Goal: Task Accomplishment & Management: Use online tool/utility

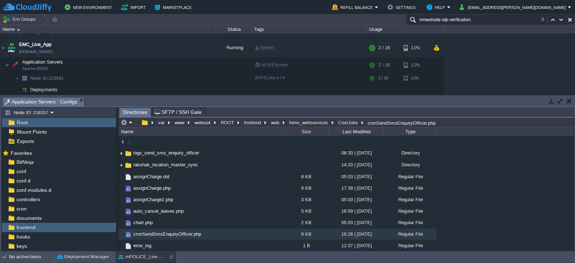
scroll to position [15, 0]
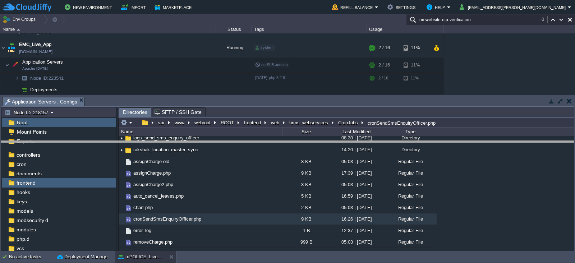
drag, startPoint x: 311, startPoint y: 102, endPoint x: 330, endPoint y: 150, distance: 51.4
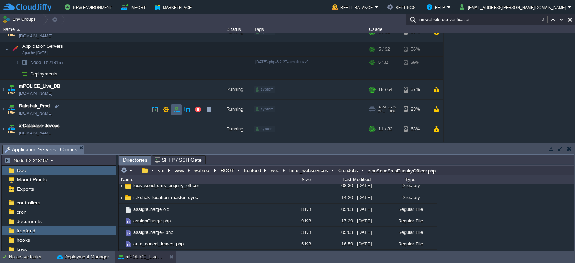
scroll to position [124, 0]
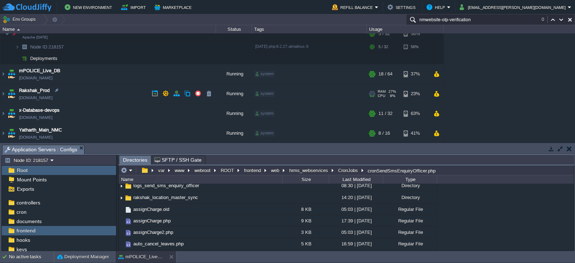
click at [119, 89] on td "Rakshak_Prod [DOMAIN_NAME]" at bounding box center [108, 94] width 216 height 20
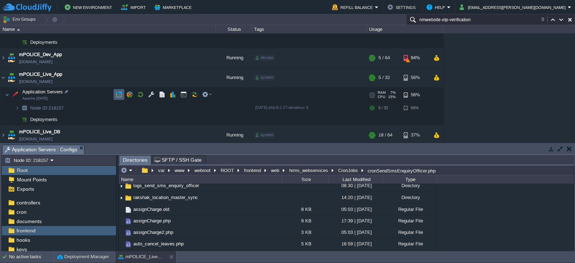
scroll to position [67, 0]
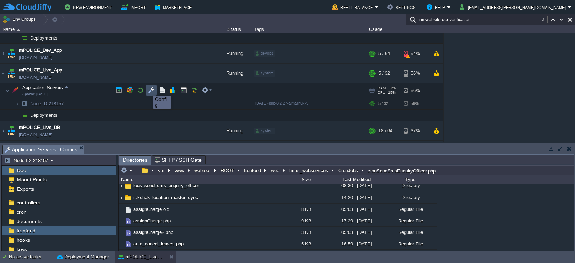
click at [149, 89] on button "button" at bounding box center [151, 90] width 6 height 6
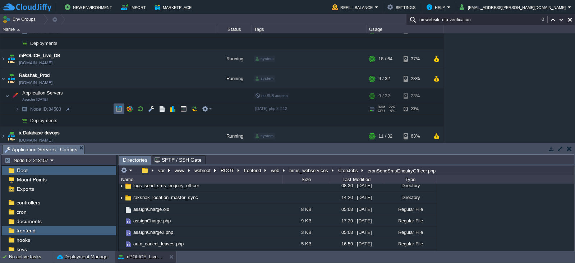
scroll to position [142, 0]
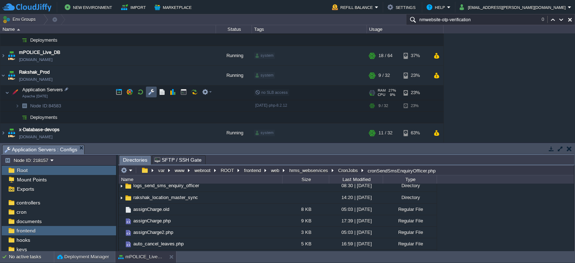
click at [150, 92] on button "button" at bounding box center [151, 92] width 6 height 6
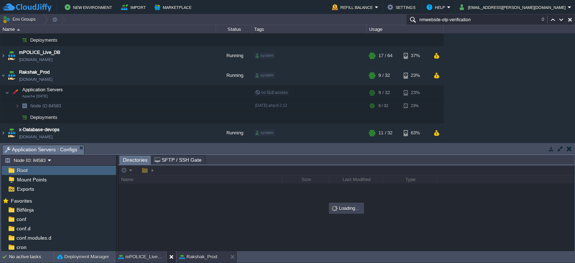
click at [170, 258] on button at bounding box center [172, 256] width 7 height 7
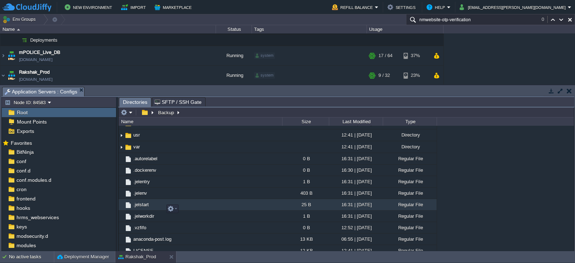
scroll to position [235, 0]
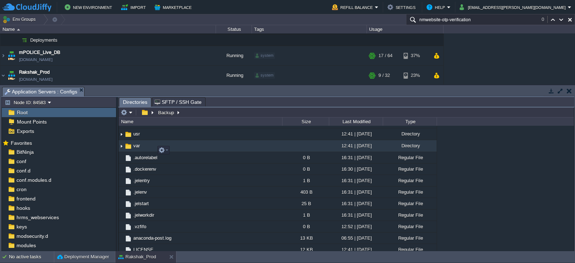
click at [135, 149] on span "var" at bounding box center [136, 146] width 9 height 6
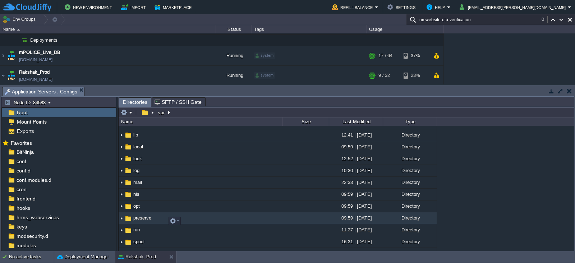
scroll to position [151, 0]
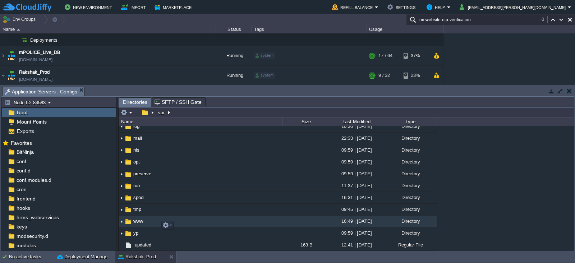
click at [133, 223] on span "www" at bounding box center [138, 221] width 12 height 6
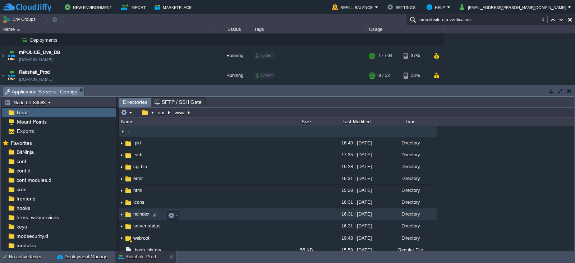
scroll to position [29, 0]
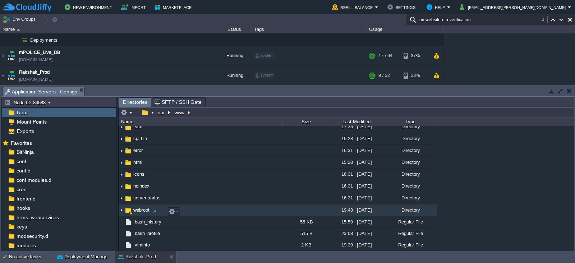
click at [131, 213] on div at bounding box center [131, 213] width 4 height 4
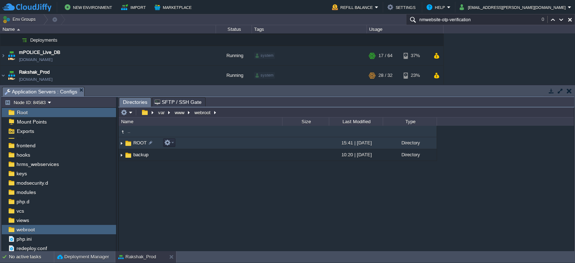
click at [137, 145] on span "ROOT" at bounding box center [139, 143] width 15 height 6
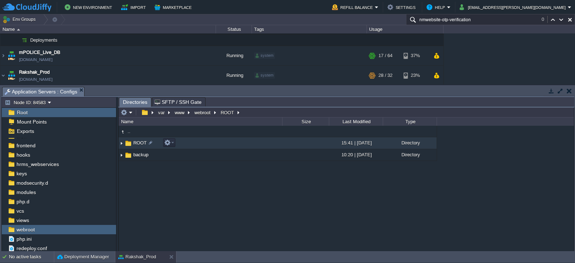
click at [137, 145] on span "ROOT" at bounding box center [139, 143] width 15 height 6
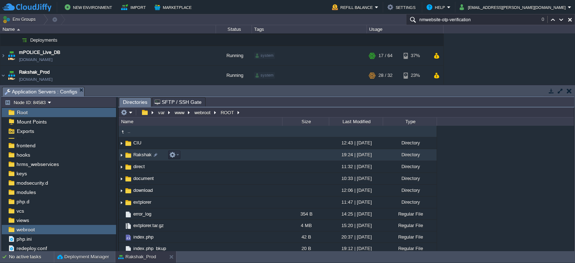
click at [137, 153] on span "Rakshak" at bounding box center [142, 155] width 20 height 6
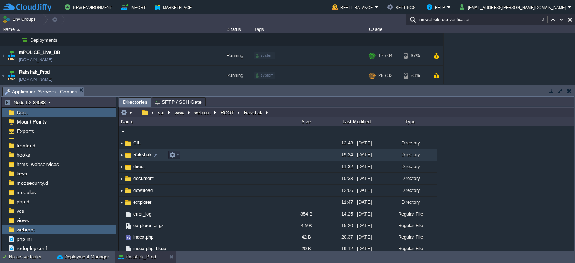
click at [137, 153] on span "Rakshak" at bounding box center [142, 155] width 20 height 6
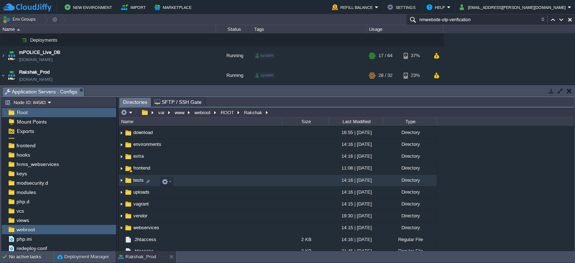
scroll to position [63, 0]
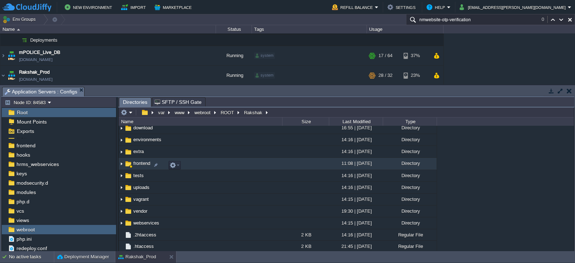
click at [134, 165] on span "frontend" at bounding box center [141, 163] width 19 height 6
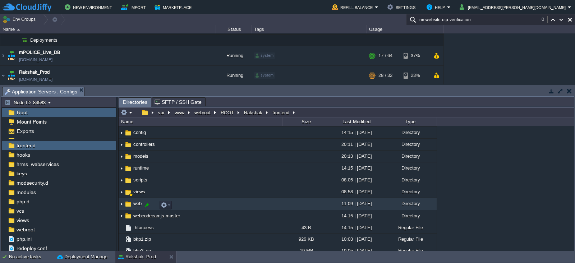
scroll to position [25, 0]
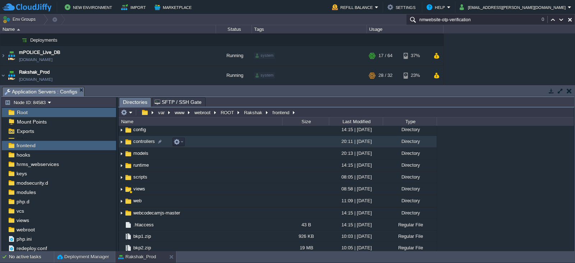
click at [135, 144] on span "controllers" at bounding box center [144, 141] width 24 height 6
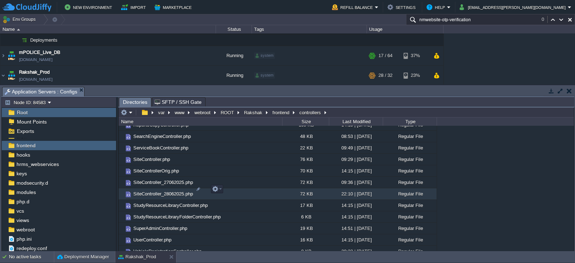
scroll to position [854, 0]
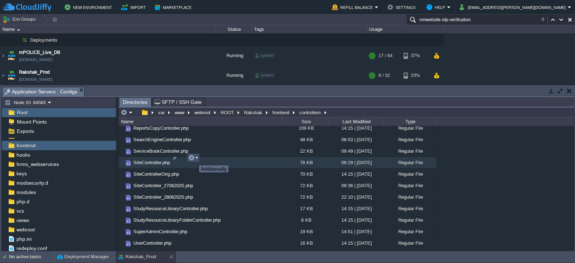
click at [194, 159] on button "button" at bounding box center [191, 157] width 6 height 6
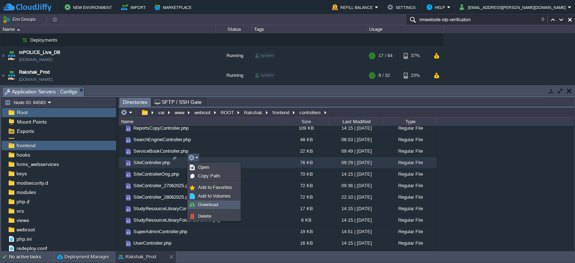
click at [203, 205] on span "Download" at bounding box center [208, 204] width 20 height 5
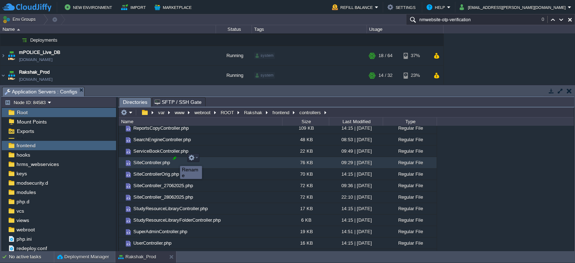
click at [175, 160] on div at bounding box center [174, 158] width 6 height 6
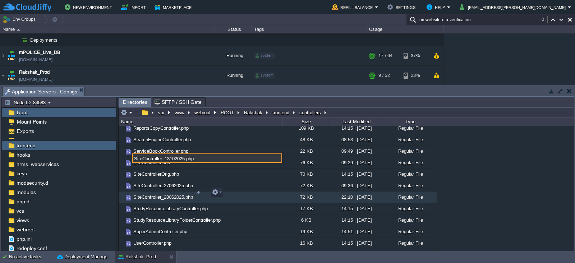
type input "SiteController_13102025.php"
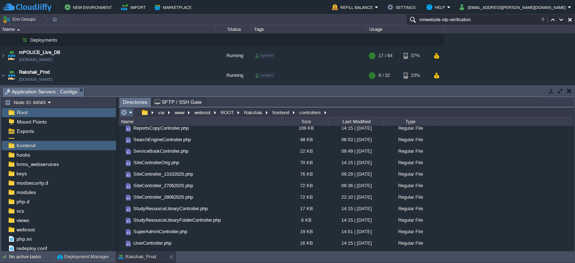
click at [130, 113] on em at bounding box center [127, 112] width 12 height 6
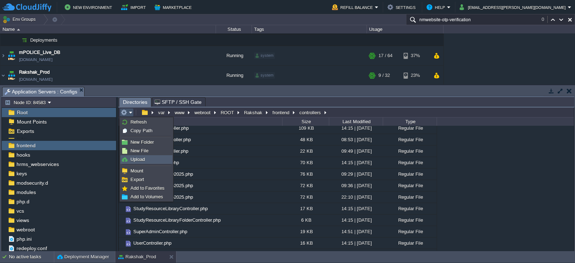
click at [139, 160] on span "Upload" at bounding box center [137, 159] width 14 height 5
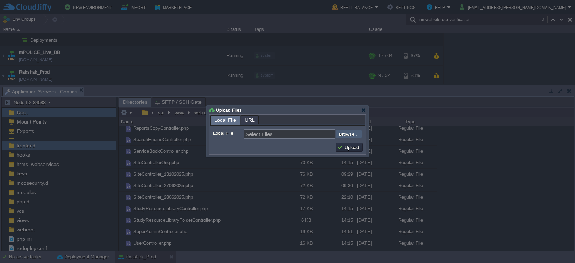
click at [346, 132] on input "file" at bounding box center [316, 134] width 91 height 9
type input "C:\fakepath\SiteController.php"
type input "SiteController.php"
click at [345, 148] on button "Upload" at bounding box center [349, 147] width 24 height 6
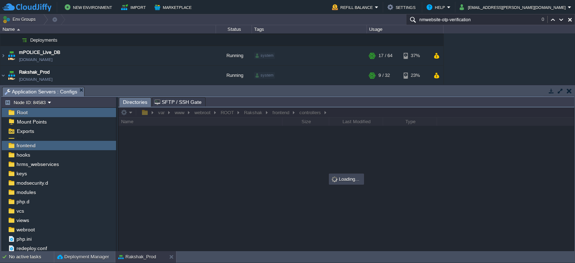
scroll to position [0, 0]
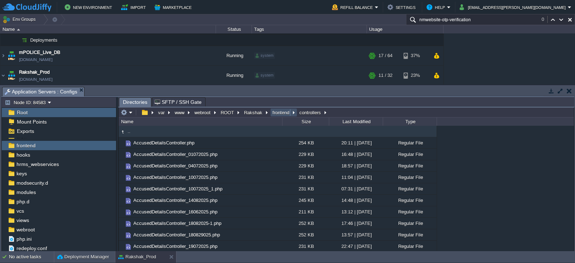
click at [277, 112] on button "frontend" at bounding box center [281, 112] width 20 height 6
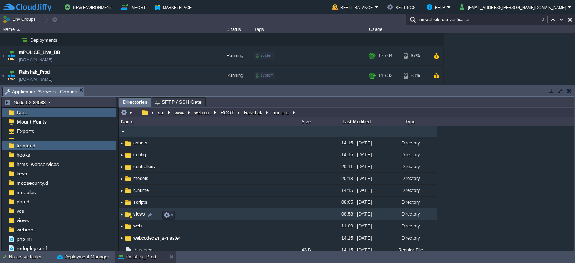
click at [138, 216] on span "views" at bounding box center [139, 214] width 14 height 6
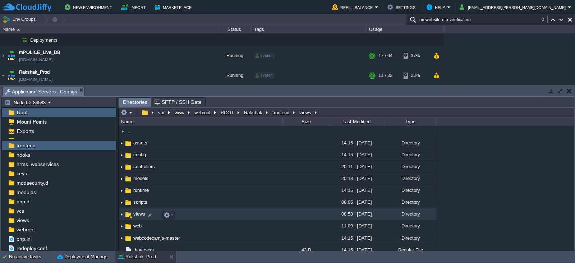
click at [138, 216] on span "views" at bounding box center [139, 214] width 14 height 6
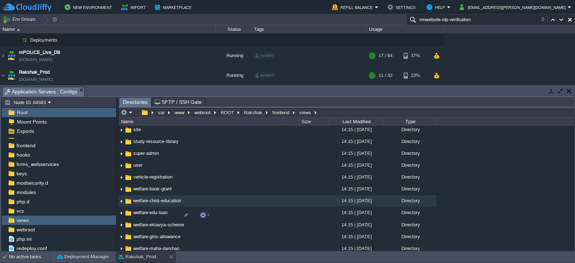
scroll to position [772, 0]
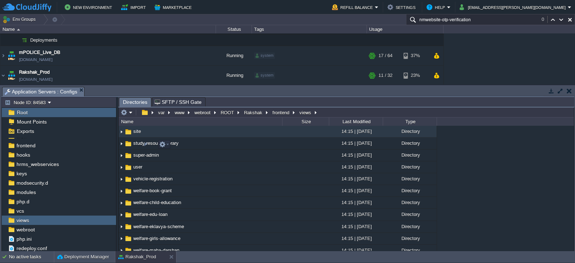
click at [134, 134] on span "site" at bounding box center [137, 131] width 10 height 6
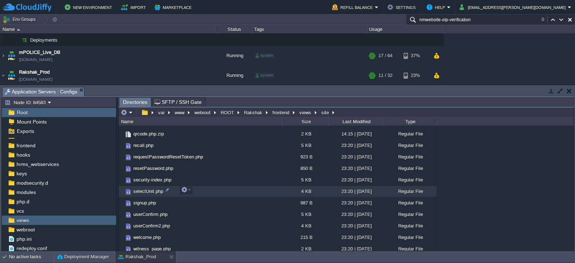
scroll to position [205, 0]
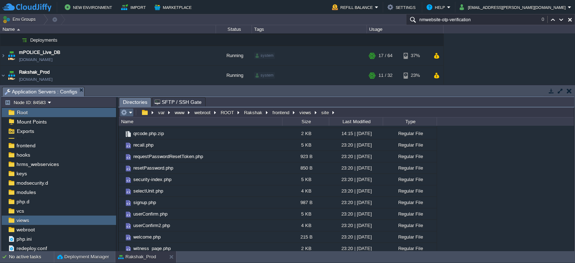
click at [131, 113] on em at bounding box center [127, 112] width 12 height 6
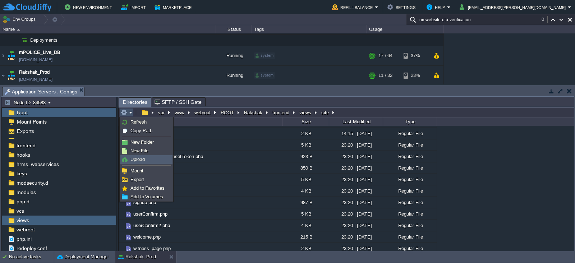
click at [135, 159] on span "Upload" at bounding box center [137, 159] width 14 height 5
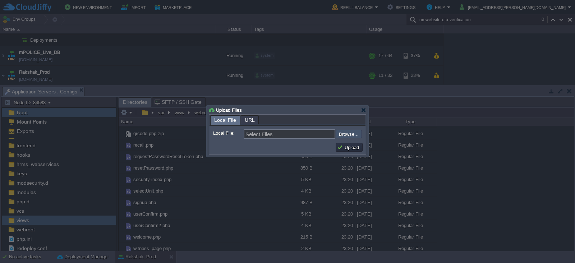
click at [343, 134] on input "file" at bounding box center [316, 134] width 91 height 9
type input "C:\fakepath\dashboard-page.php"
type input "dashboard-page.php"
click at [349, 146] on button "Upload" at bounding box center [349, 147] width 24 height 6
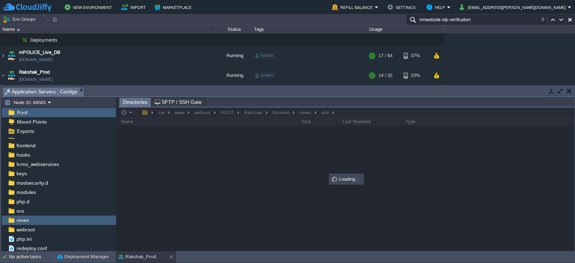
scroll to position [0, 0]
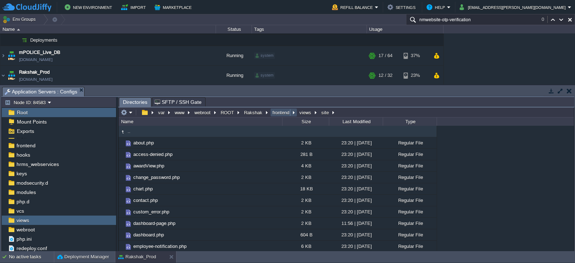
click at [280, 112] on button "frontend" at bounding box center [281, 112] width 20 height 6
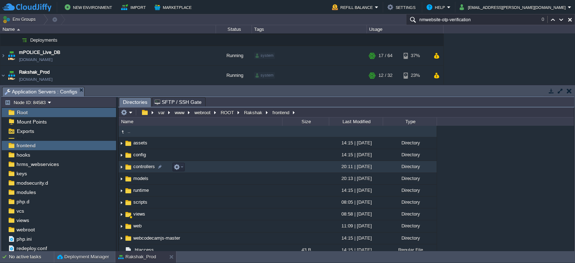
click at [140, 169] on span "controllers" at bounding box center [144, 166] width 24 height 6
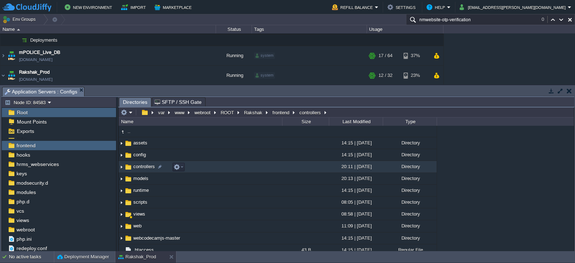
click at [140, 169] on span "controllers" at bounding box center [144, 166] width 24 height 6
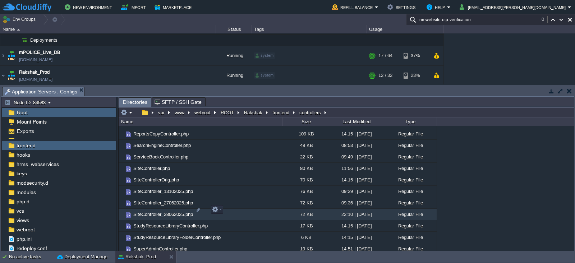
scroll to position [835, 0]
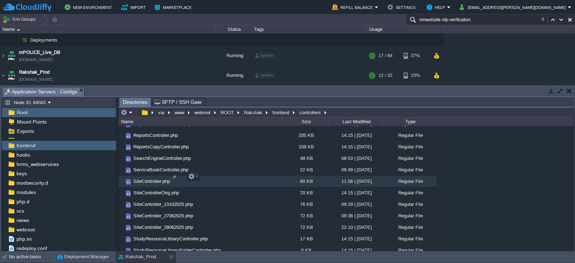
drag, startPoint x: 154, startPoint y: 177, endPoint x: 142, endPoint y: 175, distance: 12.0
click at [142, 178] on span "SiteController.php" at bounding box center [151, 181] width 39 height 6
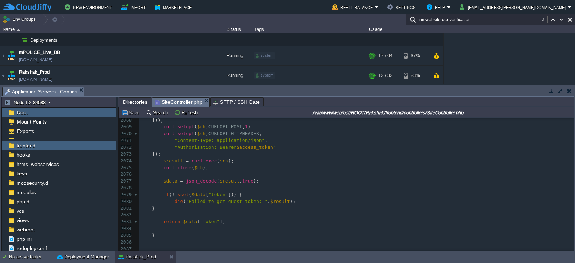
scroll to position [0, 0]
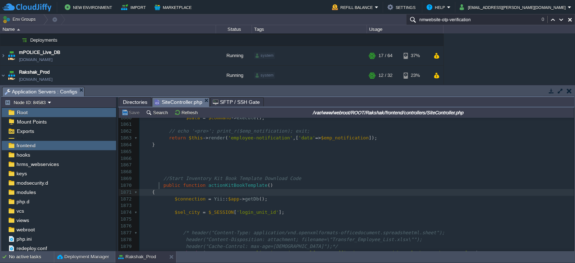
click at [159, 186] on div "2106 public function actionDashboardPage ( $p = "" ) { 1848 if ( $id != 0 ) 184…" at bounding box center [356, 199] width 434 height 359
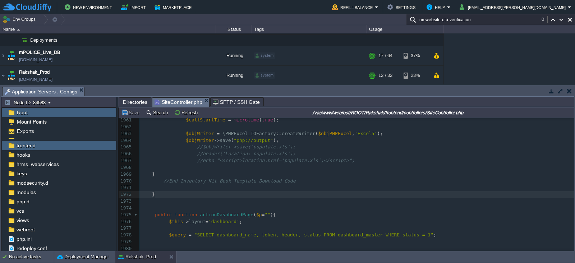
click at [160, 195] on pre "}" at bounding box center [356, 194] width 434 height 7
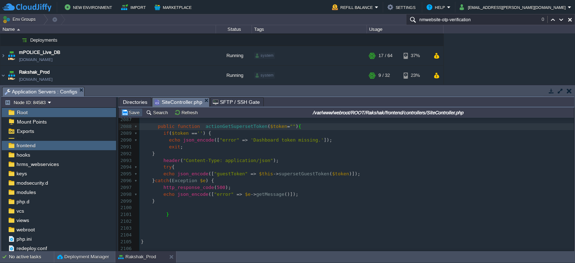
click at [131, 113] on button "Save" at bounding box center [131, 112] width 20 height 6
click at [128, 101] on span "Directories" at bounding box center [135, 102] width 24 height 9
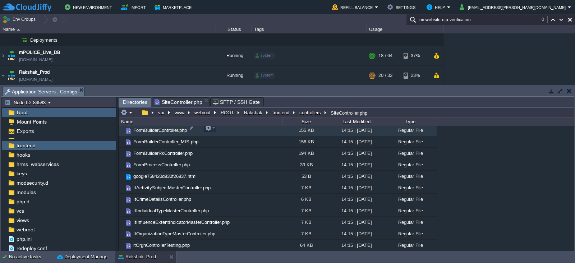
scroll to position [437, 0]
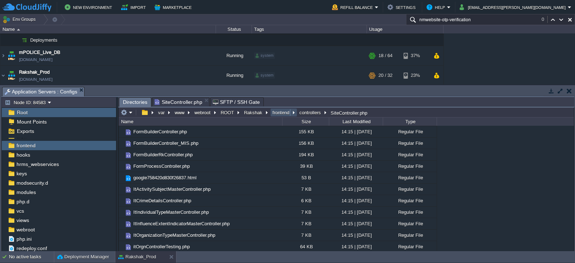
click at [280, 113] on button "frontend" at bounding box center [281, 112] width 20 height 6
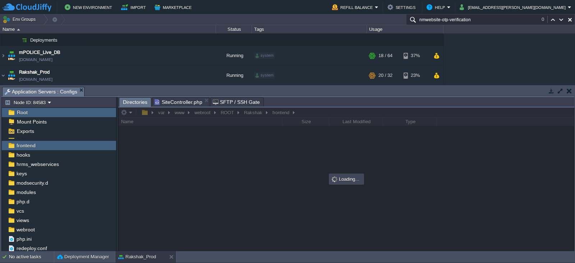
scroll to position [0, 0]
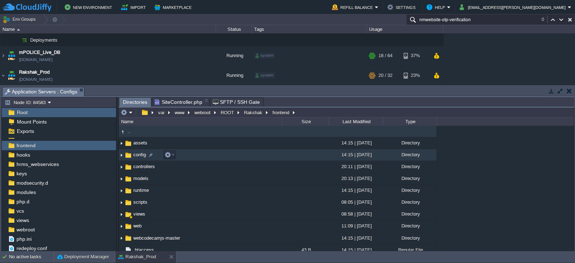
click at [135, 156] on span "config" at bounding box center [139, 155] width 15 height 6
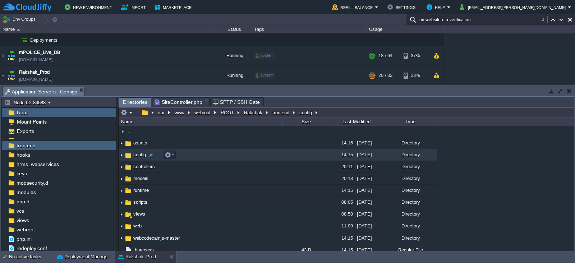
click at [135, 156] on span "config" at bounding box center [139, 155] width 15 height 6
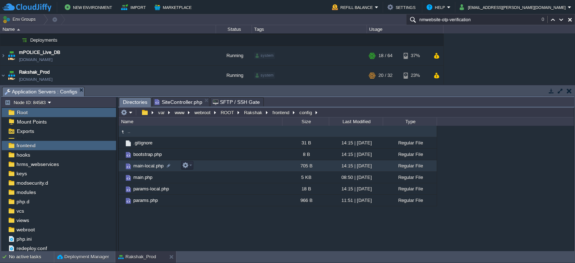
click at [148, 165] on span "main-local.php" at bounding box center [148, 166] width 32 height 6
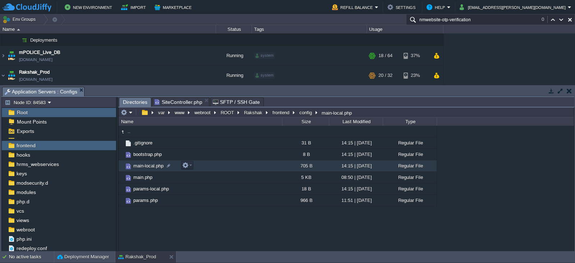
click at [148, 165] on span "main-local.php" at bounding box center [148, 166] width 32 height 6
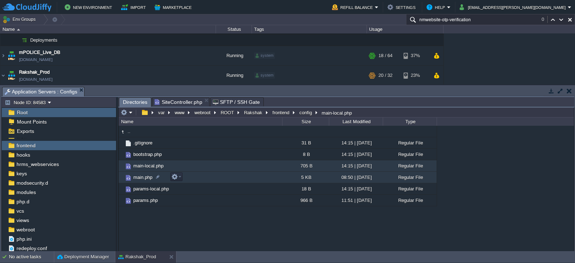
click at [140, 180] on span "main.php" at bounding box center [142, 177] width 21 height 6
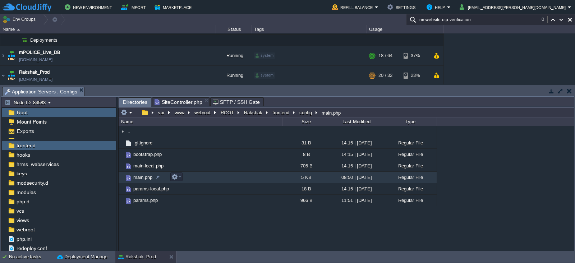
click at [140, 180] on span "main.php" at bounding box center [142, 177] width 21 height 6
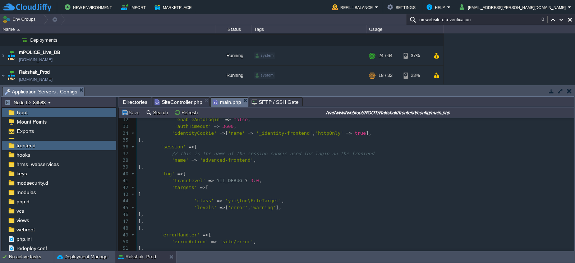
scroll to position [282, 0]
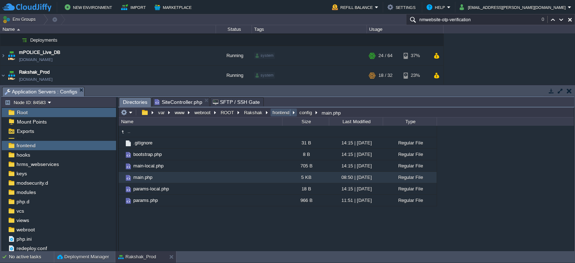
click at [284, 112] on button "frontend" at bounding box center [281, 112] width 20 height 6
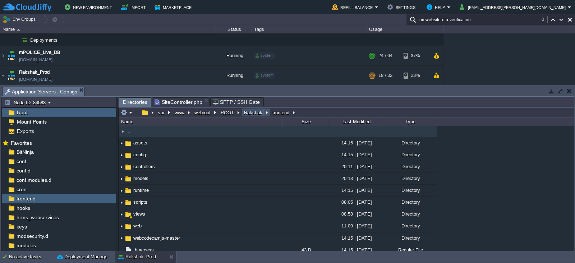
click at [248, 114] on button "Rakshak" at bounding box center [253, 112] width 21 height 6
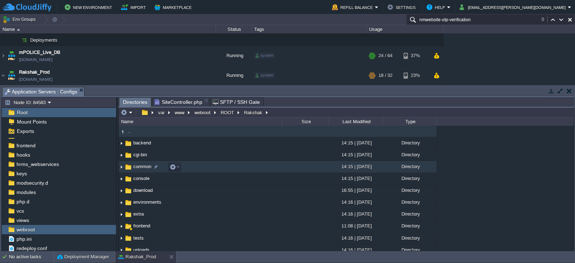
click at [137, 168] on span "common" at bounding box center [142, 166] width 20 height 6
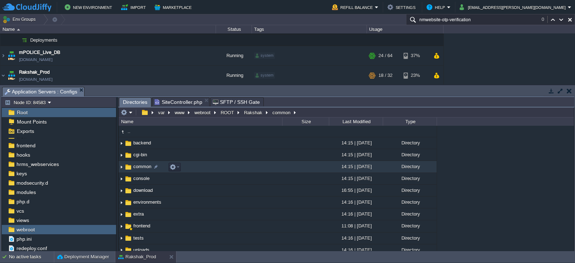
click at [137, 168] on span "common" at bounding box center [142, 166] width 20 height 6
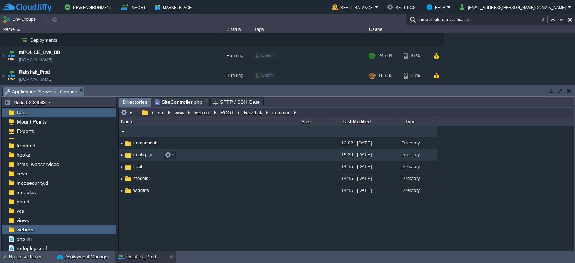
click at [138, 154] on span "config" at bounding box center [139, 155] width 15 height 6
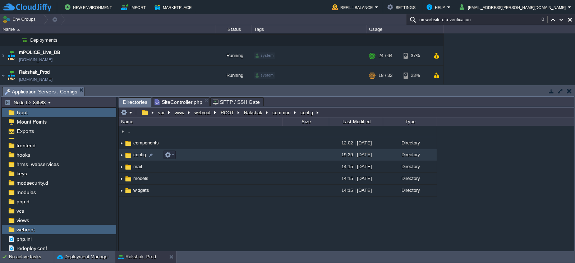
click at [138, 154] on span "config" at bounding box center [139, 155] width 15 height 6
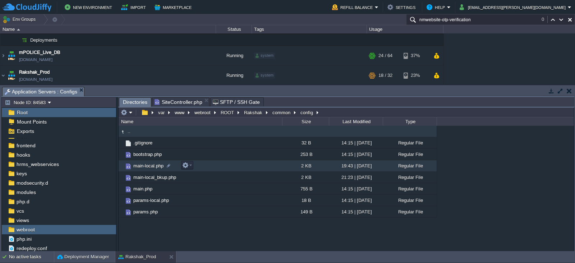
click at [147, 166] on span "main-local.php" at bounding box center [148, 166] width 32 height 6
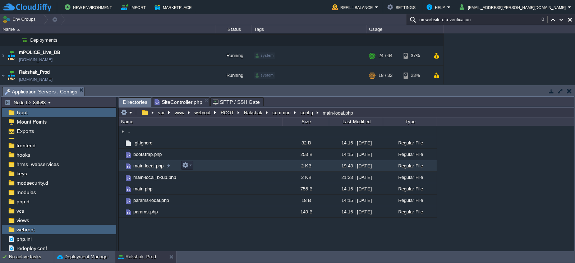
click at [147, 166] on span "main-local.php" at bounding box center [148, 166] width 32 height 6
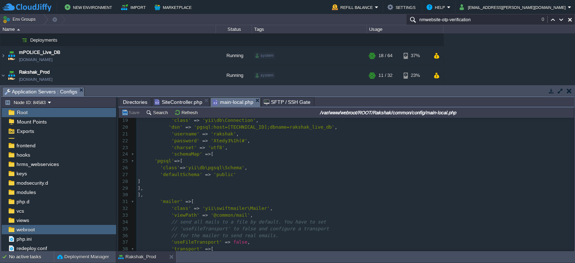
scroll to position [106, 0]
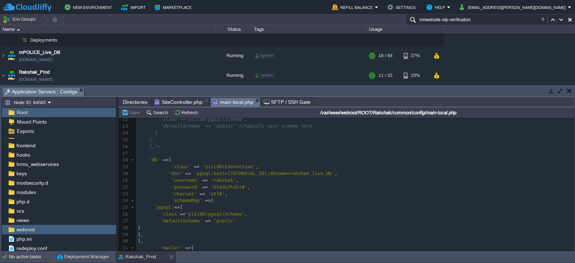
click at [216, 182] on span "'rakshak'" at bounding box center [223, 179] width 25 height 5
type textarea "rakshak"
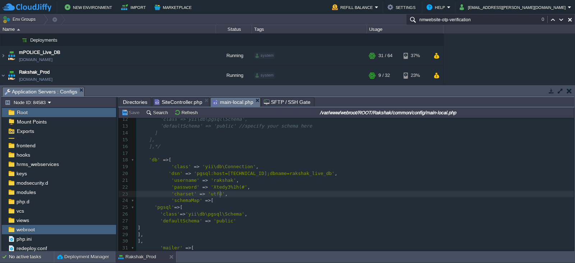
click at [230, 192] on pre "'charset' => 'utf8' ," at bounding box center [355, 194] width 438 height 7
click at [212, 179] on div "x 1 <?php 2 return [ 3 'components' => [ 4 /* 'db' => [ 5 'class' => 'yii\db\Co…" at bounding box center [355, 218] width 438 height 352
type textarea "rakshak"
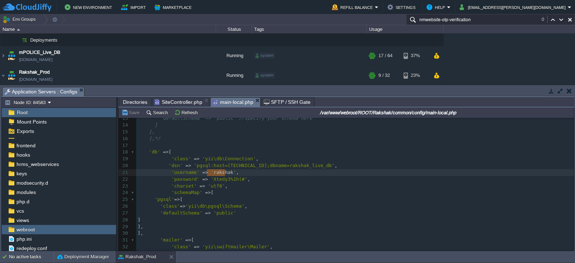
scroll to position [86, 0]
type textarea "' => 'rakshak', 'password' => 'Xtedy3%1h(#',"
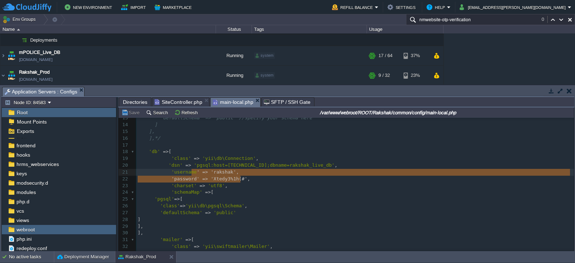
drag, startPoint x: 246, startPoint y: 179, endPoint x: 191, endPoint y: 172, distance: 55.0
click at [239, 172] on pre "'username ' => 'rakshak' ," at bounding box center [355, 172] width 438 height 7
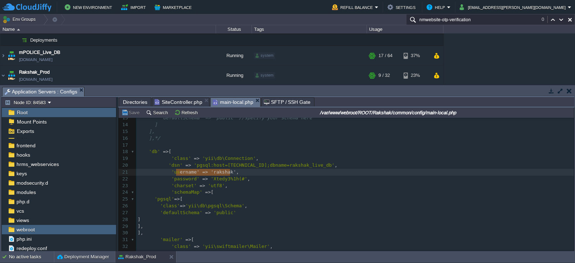
type textarea "'username' => 'rakshak',"
drag, startPoint x: 231, startPoint y: 172, endPoint x: 174, endPoint y: 171, distance: 56.4
